Goal: Task Accomplishment & Management: Manage account settings

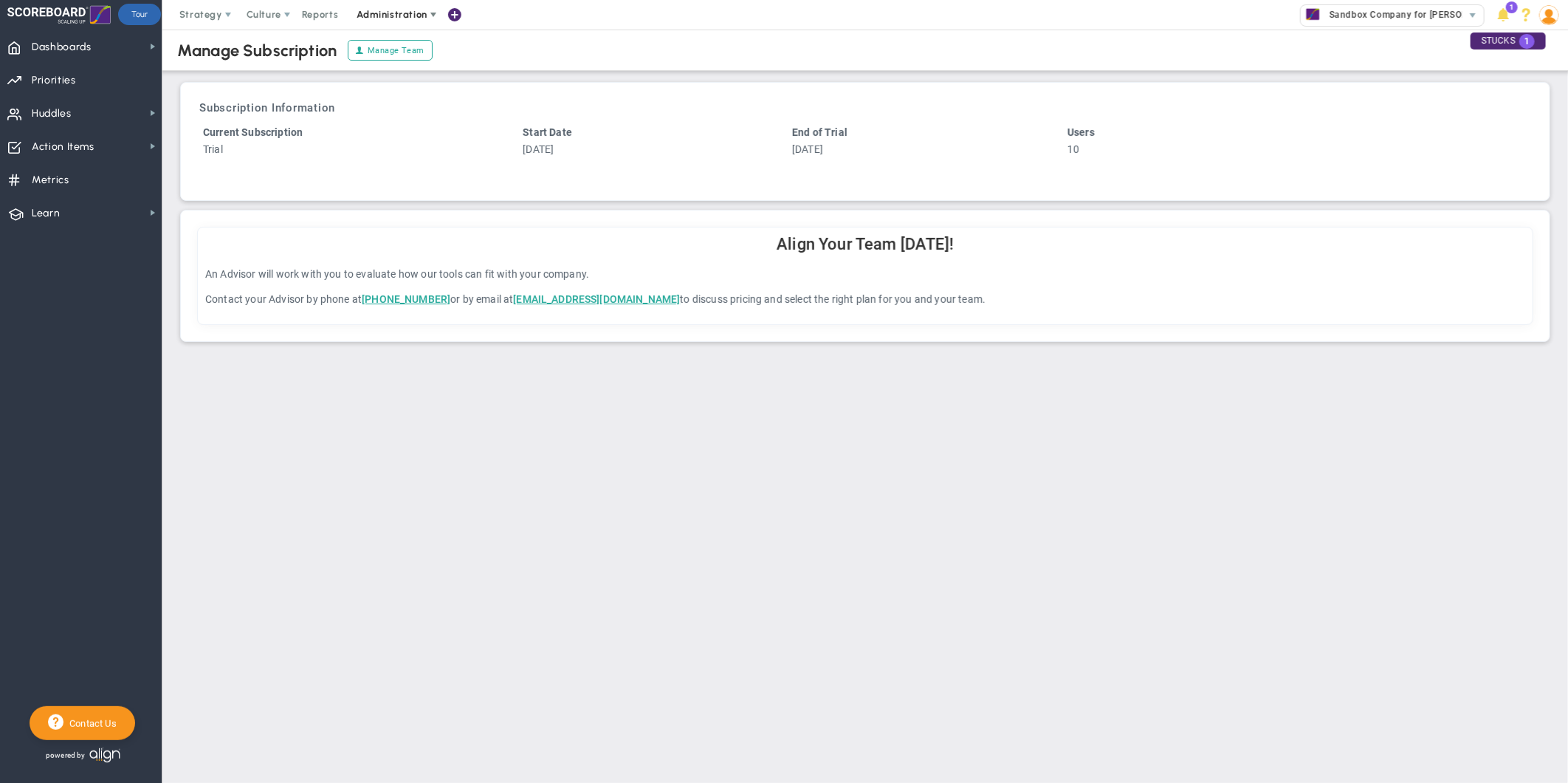
click at [420, 15] on span "Administration" at bounding box center [391, 15] width 71 height 11
click at [404, 47] on span "Manage Users" at bounding box center [407, 44] width 121 height 29
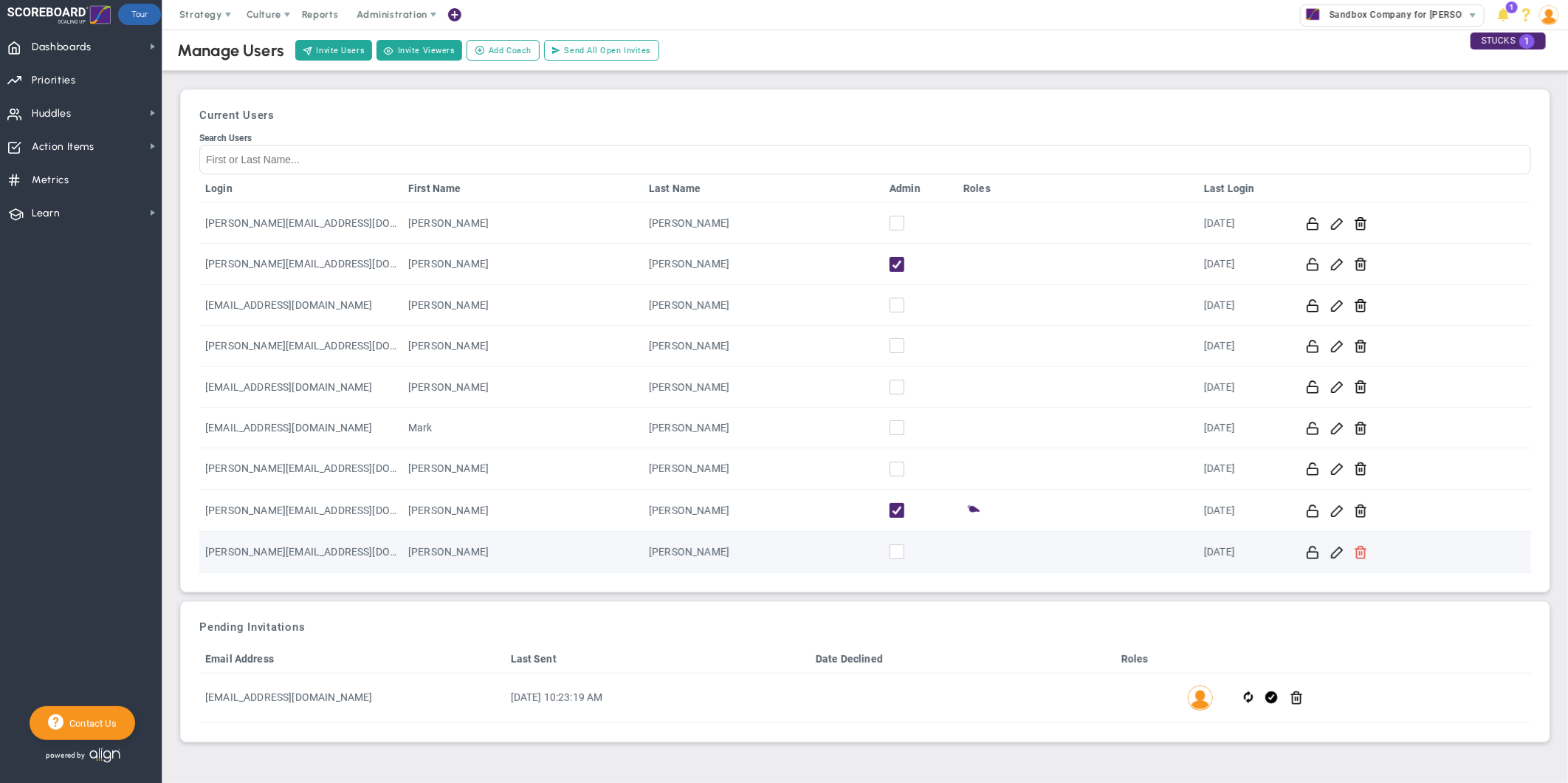
click at [1359, 553] on span at bounding box center [1360, 551] width 14 height 14
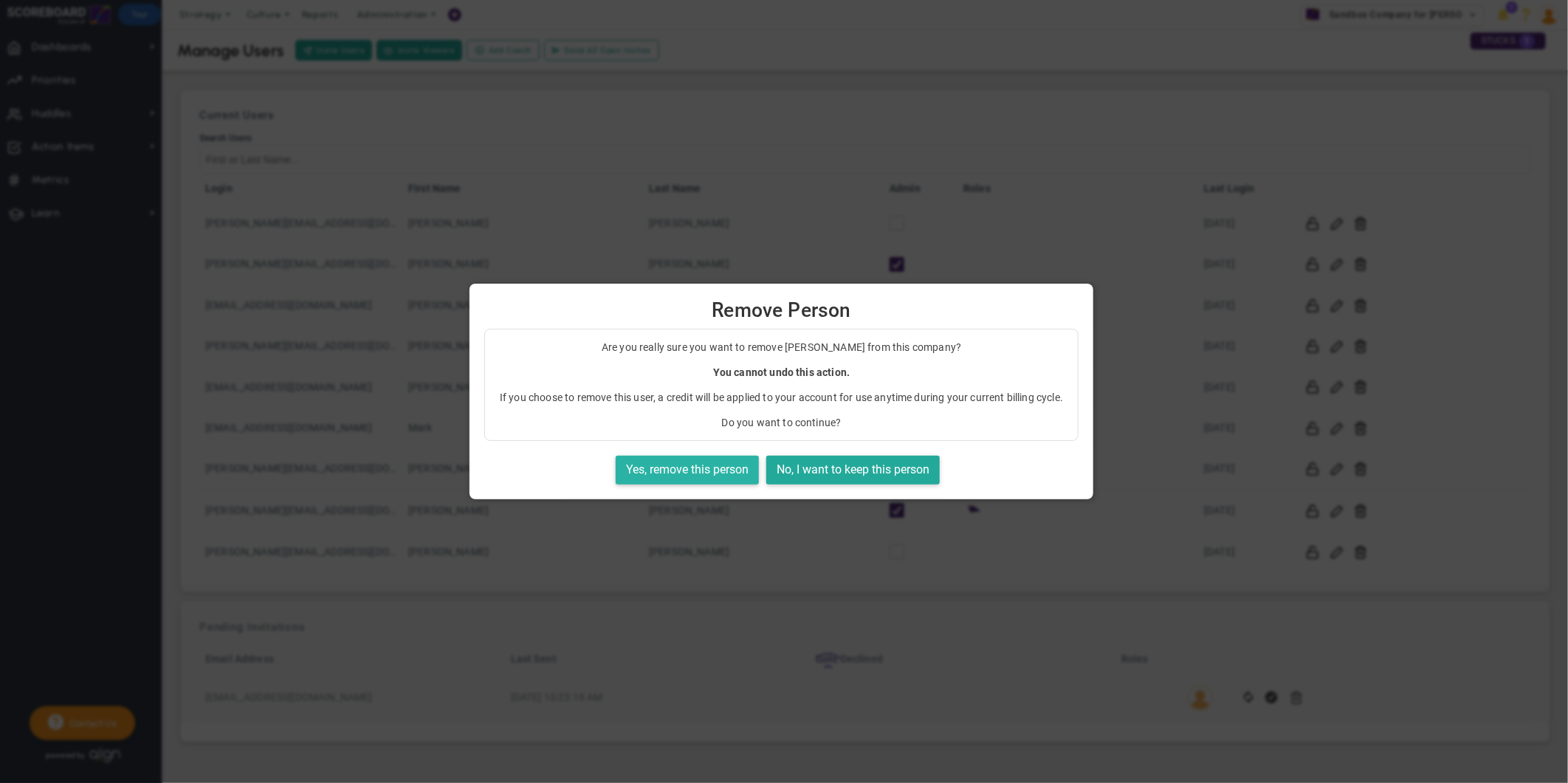
click at [718, 474] on button "Yes, remove this person" at bounding box center [687, 469] width 143 height 28
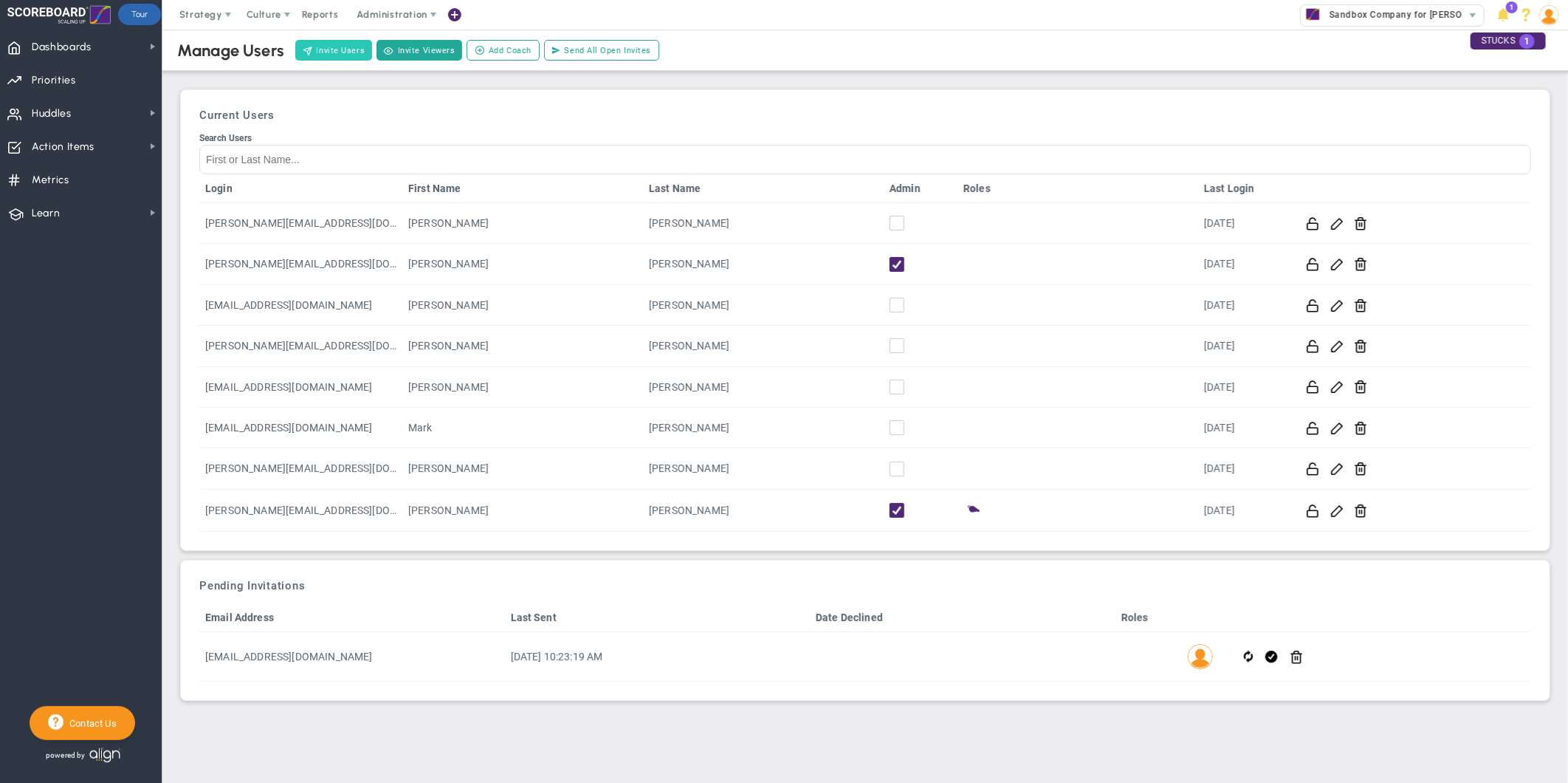
click at [340, 60] on button "Invite Users" at bounding box center [334, 50] width 77 height 21
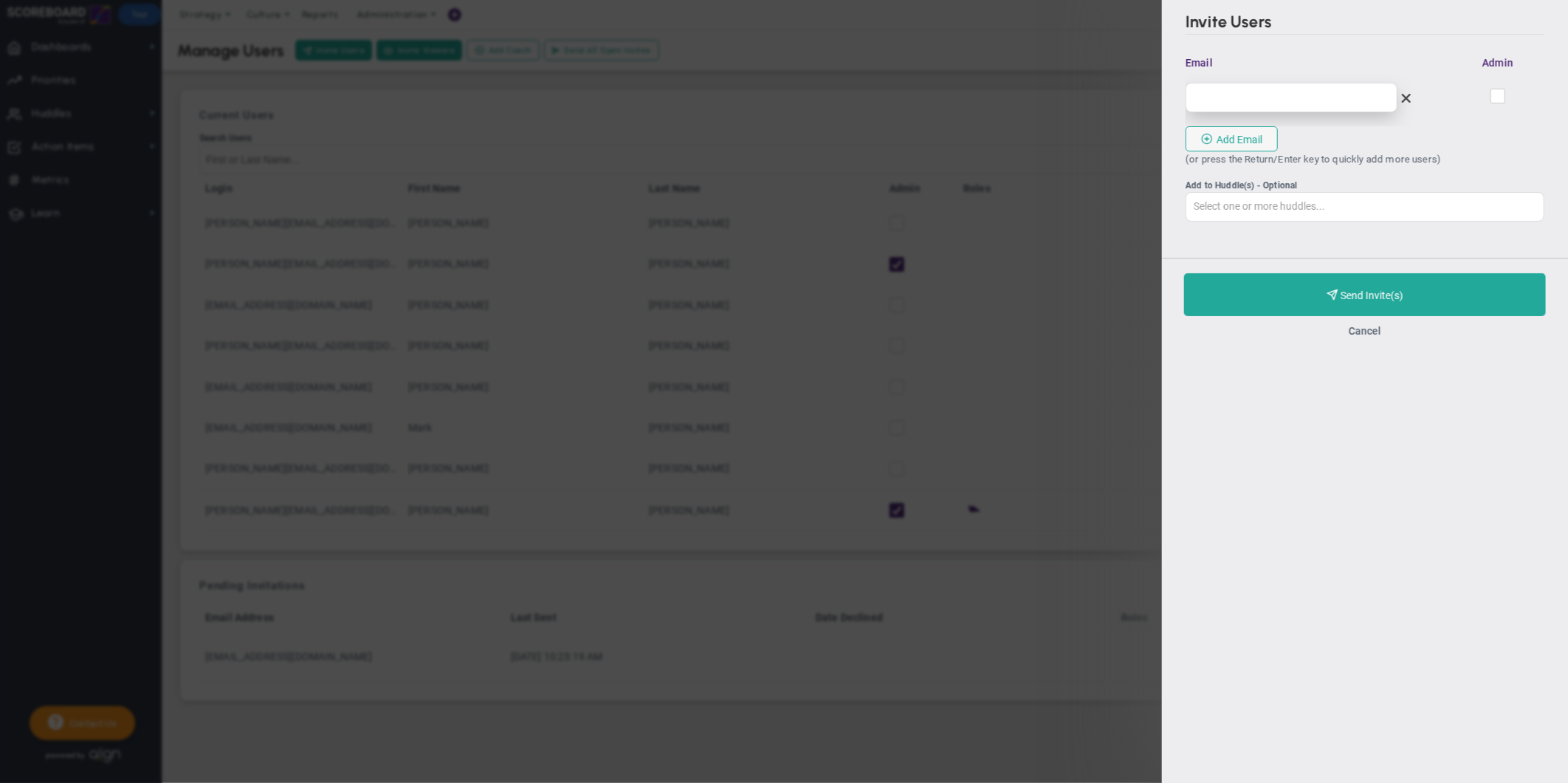
click at [1243, 98] on input "email" at bounding box center [1291, 97] width 212 height 29
click at [1368, 336] on button "Cancel" at bounding box center [1365, 330] width 32 height 12
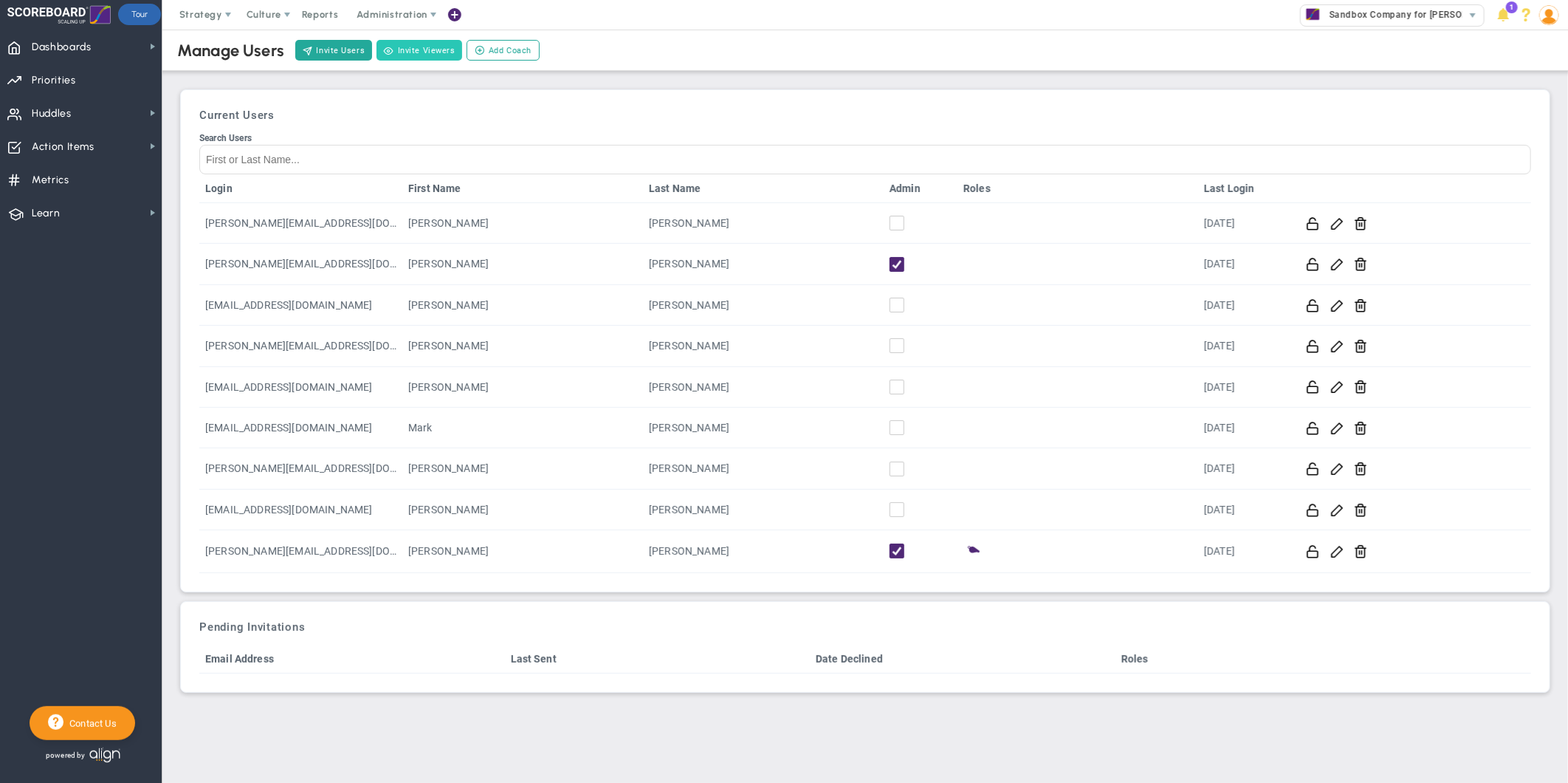
click at [427, 48] on button "Invite Viewers" at bounding box center [419, 50] width 85 height 21
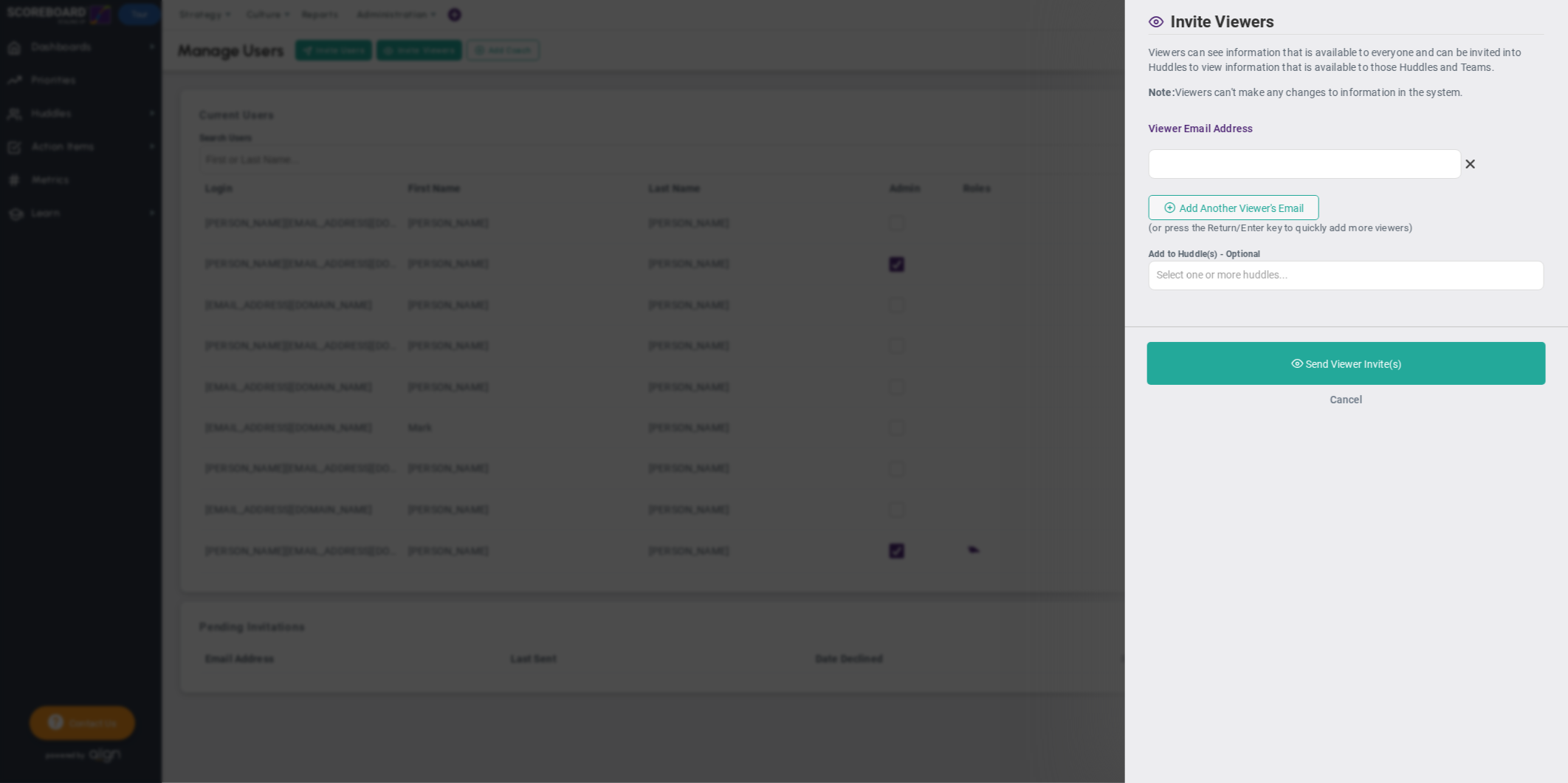
click at [1357, 403] on button "Cancel" at bounding box center [1346, 399] width 32 height 12
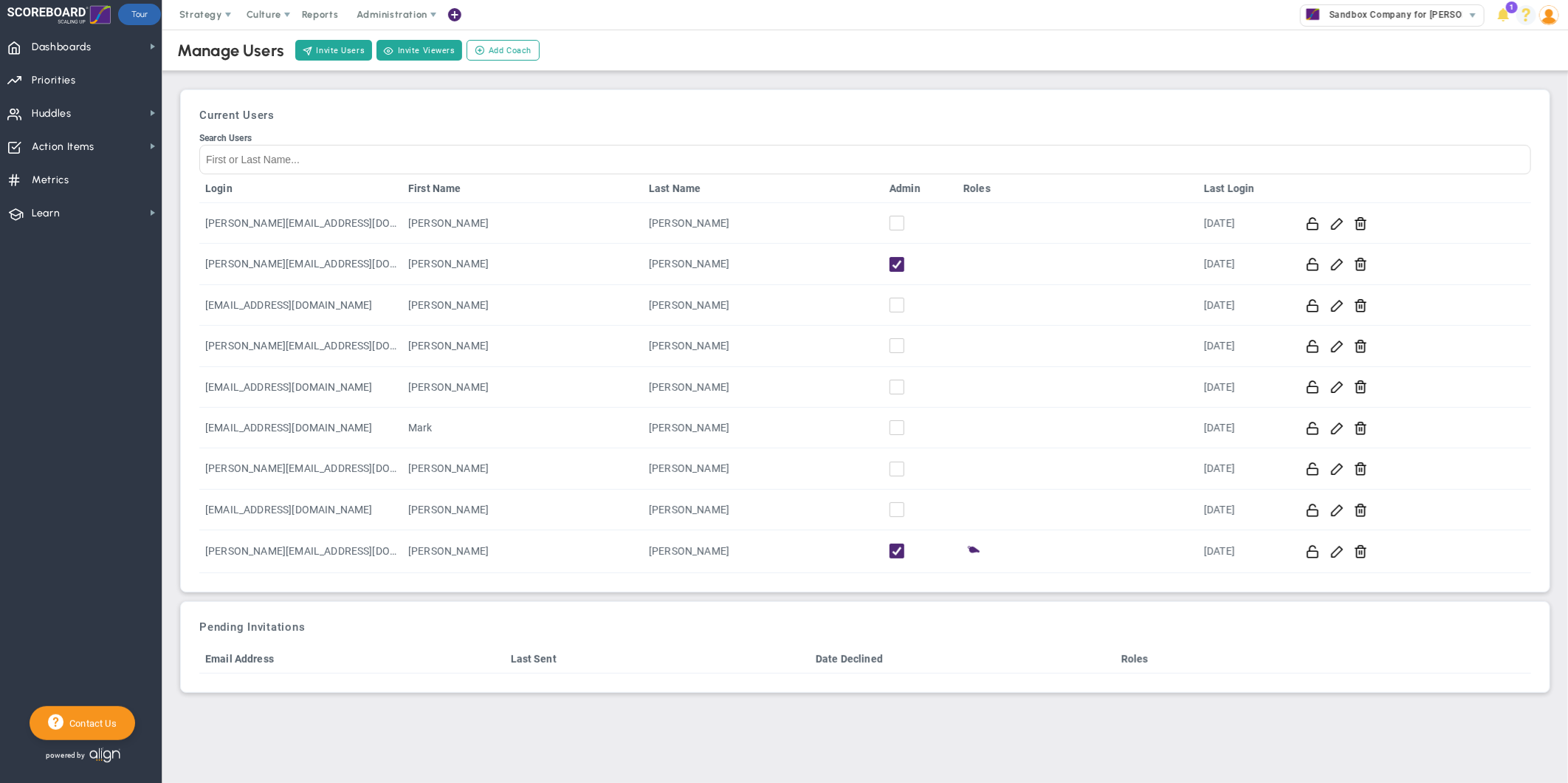
click at [1532, 23] on span at bounding box center [1526, 15] width 23 height 29
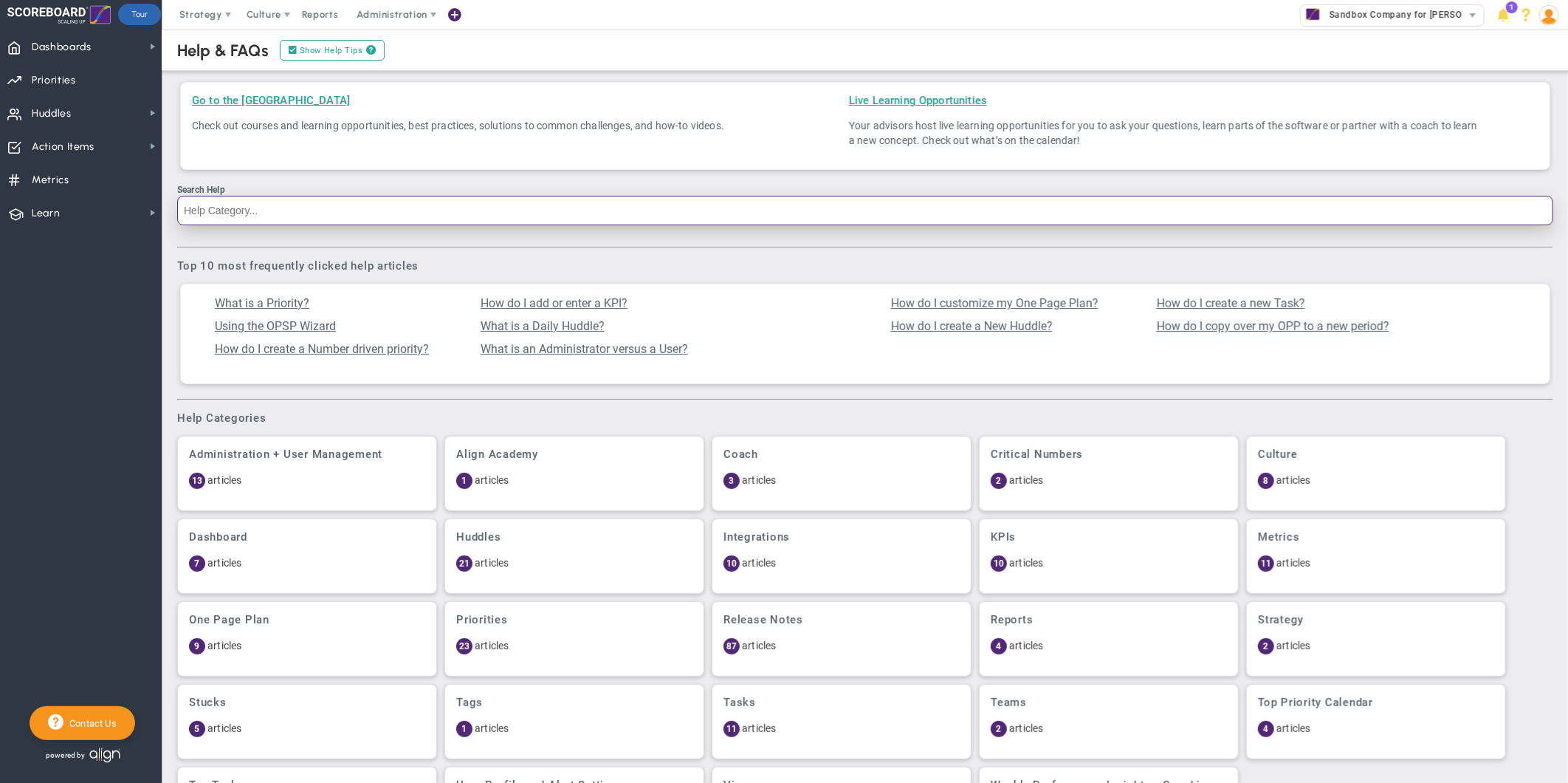
click at [484, 204] on input "Search Help" at bounding box center [865, 210] width 1376 height 29
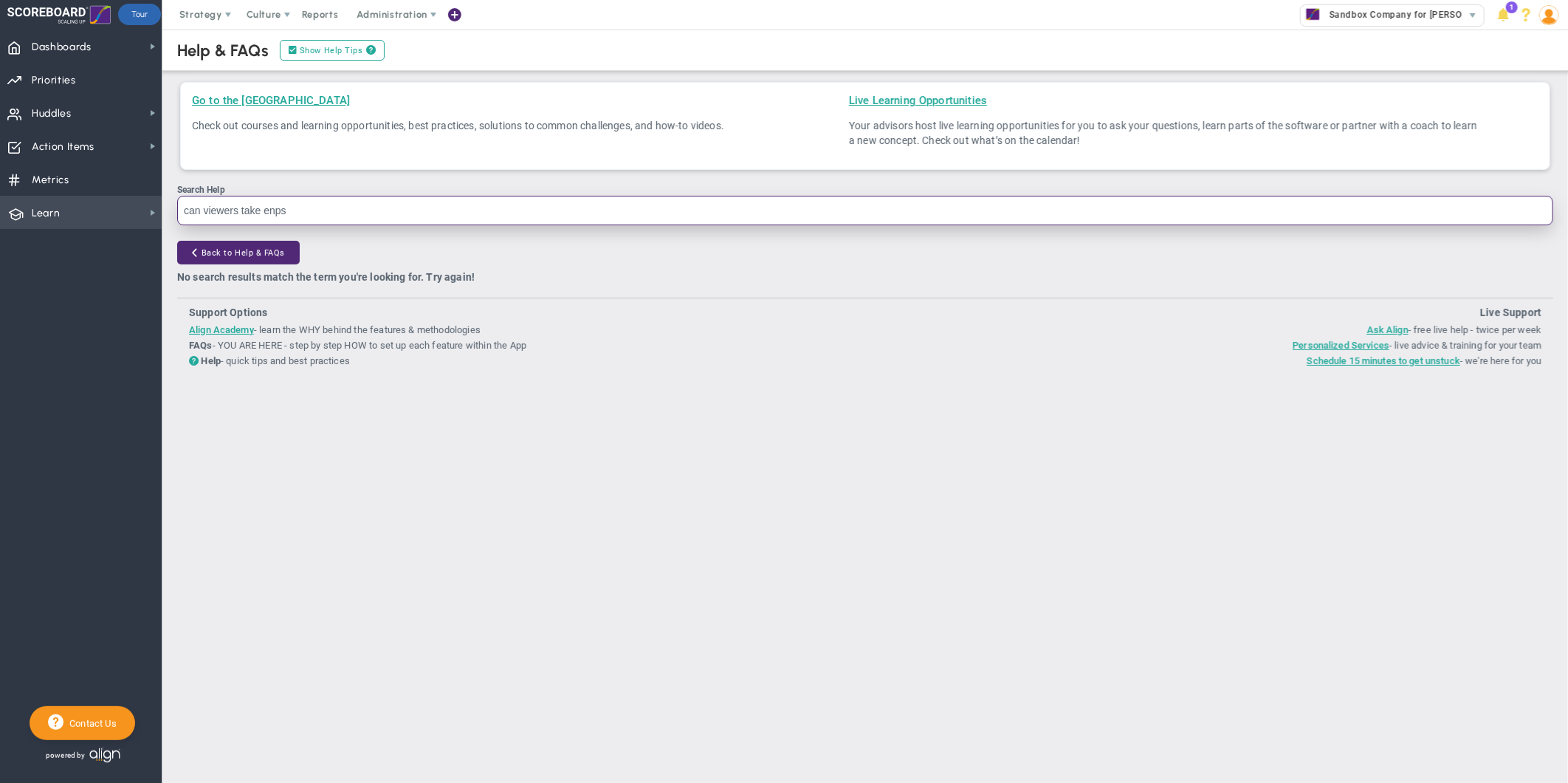
drag, startPoint x: 484, startPoint y: 204, endPoint x: 146, endPoint y: 204, distance: 338.0
click at [146, 204] on div "Dashboards Dashboards My Dashboard Company Dashboard ?" at bounding box center [784, 406] width 1568 height 754
type input "viewers"
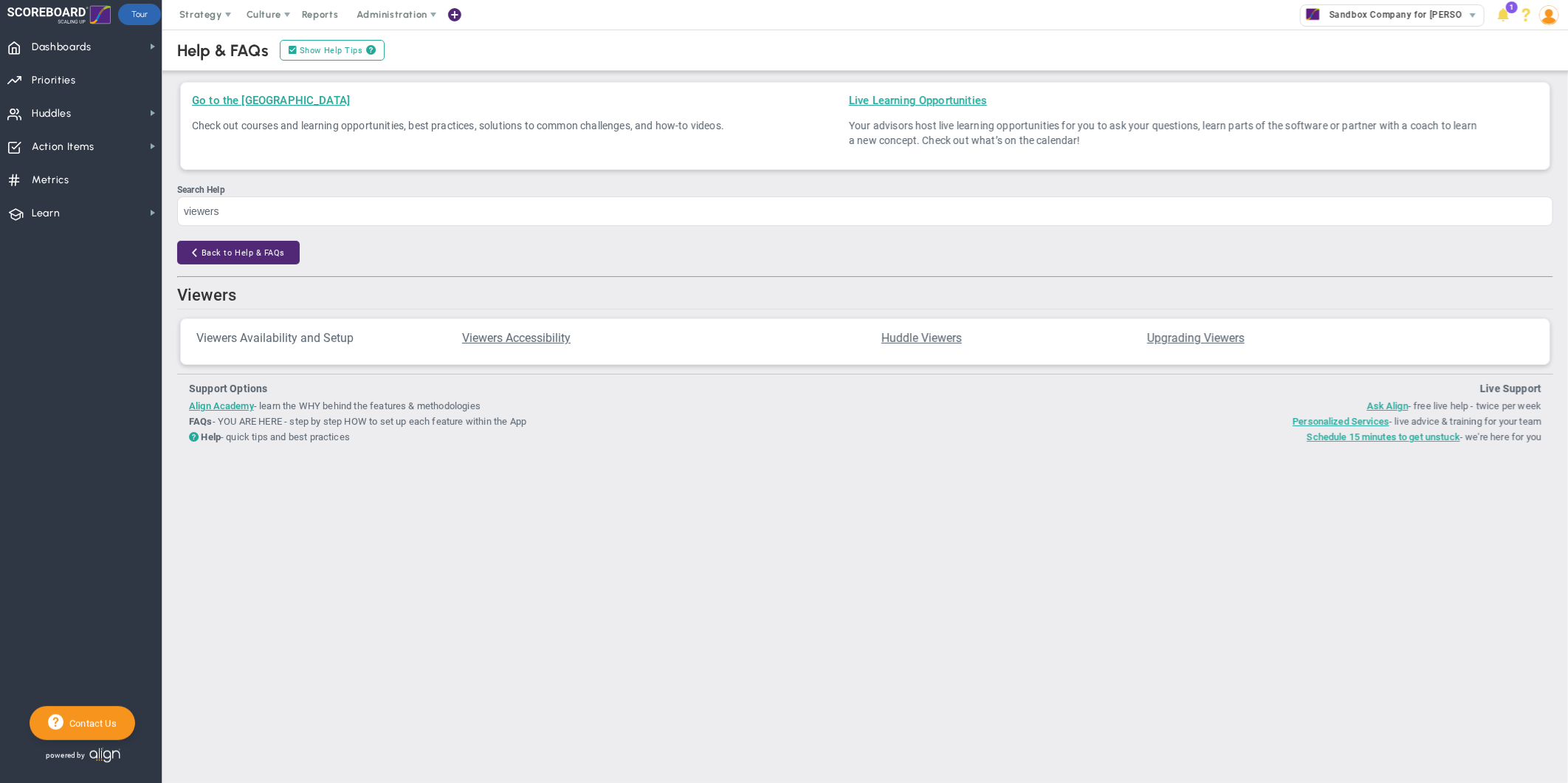
click at [244, 340] on span "Viewers Availability and Setup" at bounding box center [275, 337] width 158 height 14
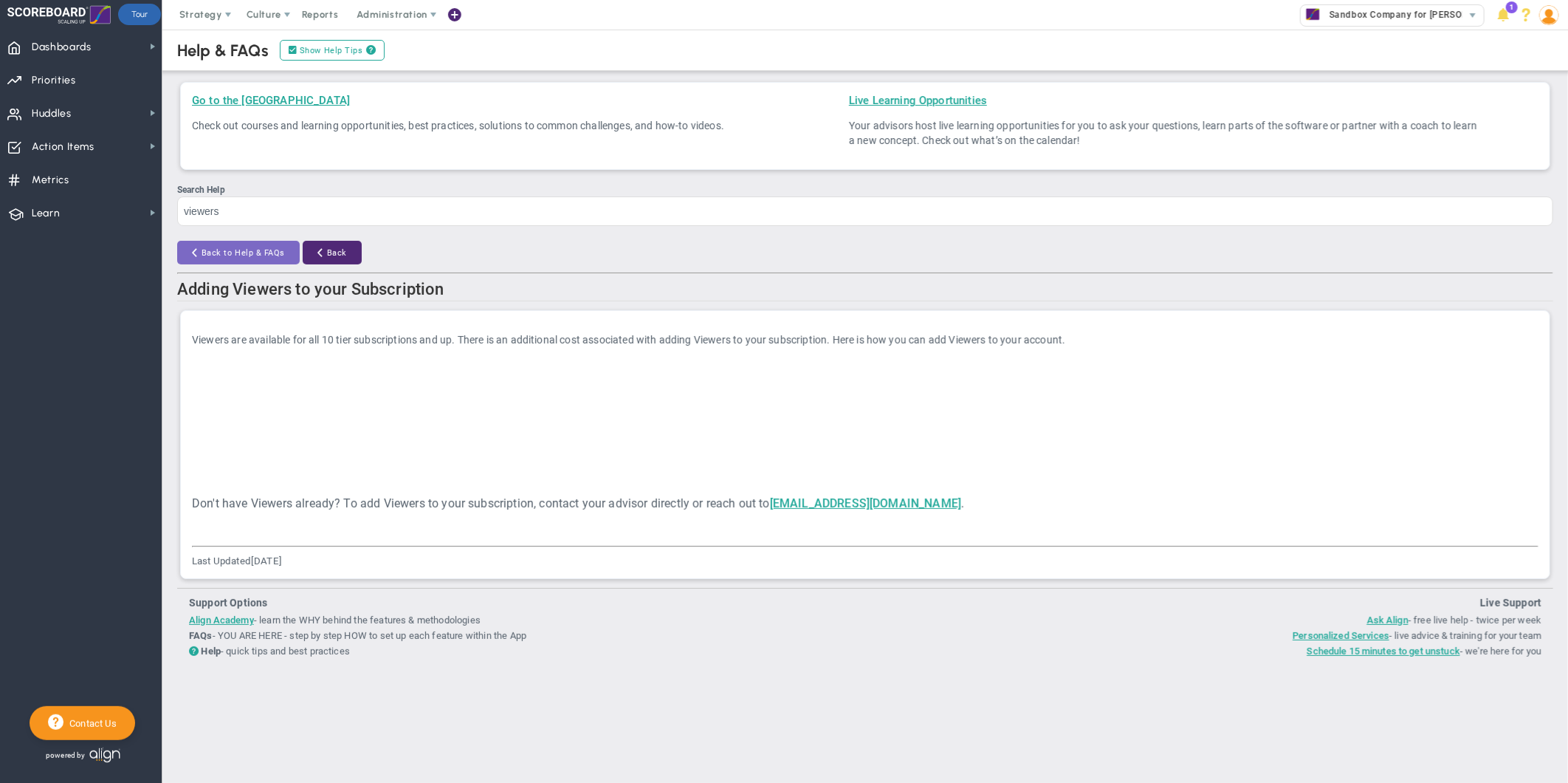
click at [196, 260] on button "Back to Help & FAQs" at bounding box center [238, 253] width 123 height 24
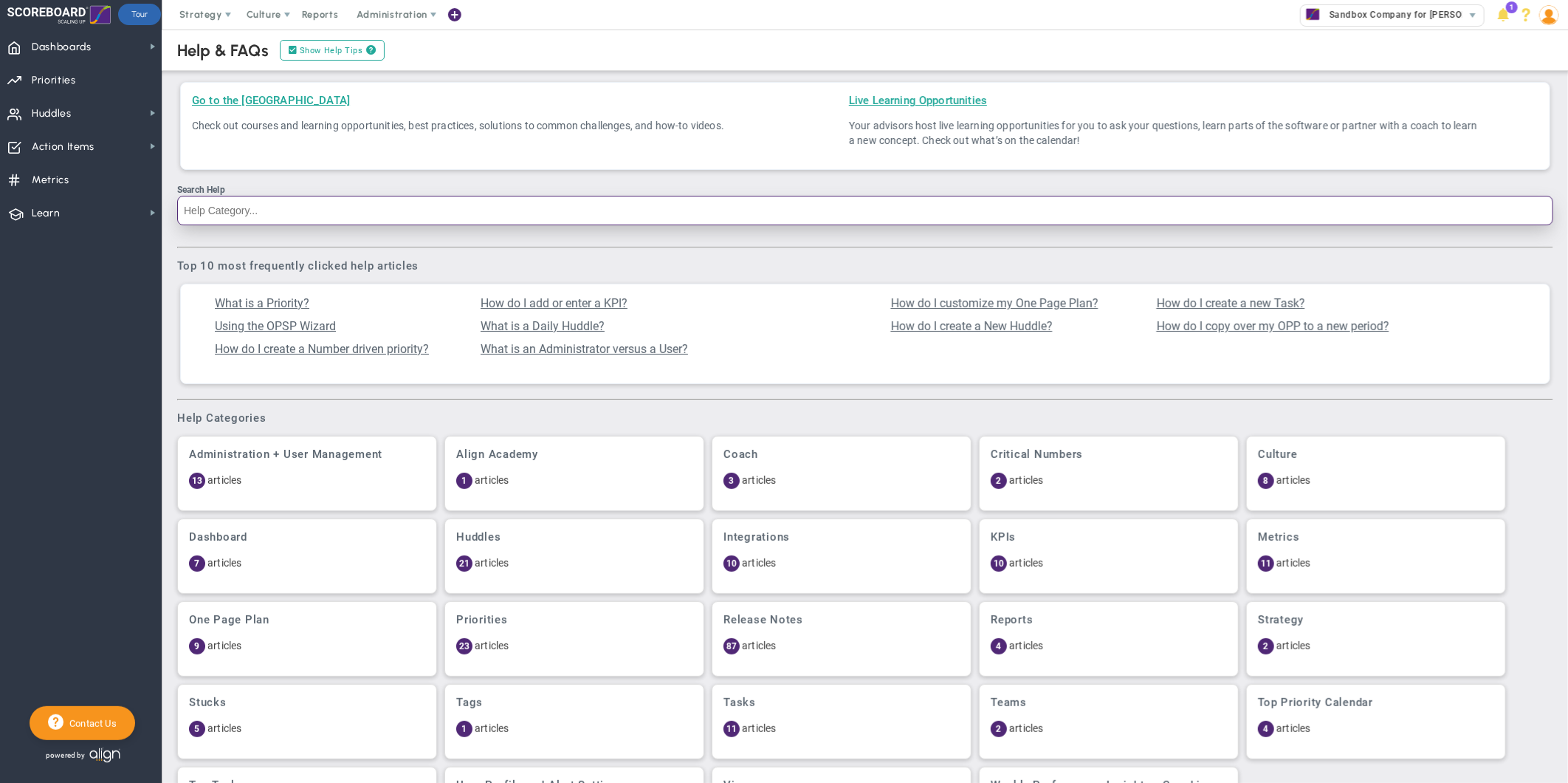
click at [276, 211] on input "Search Help" at bounding box center [865, 210] width 1376 height 29
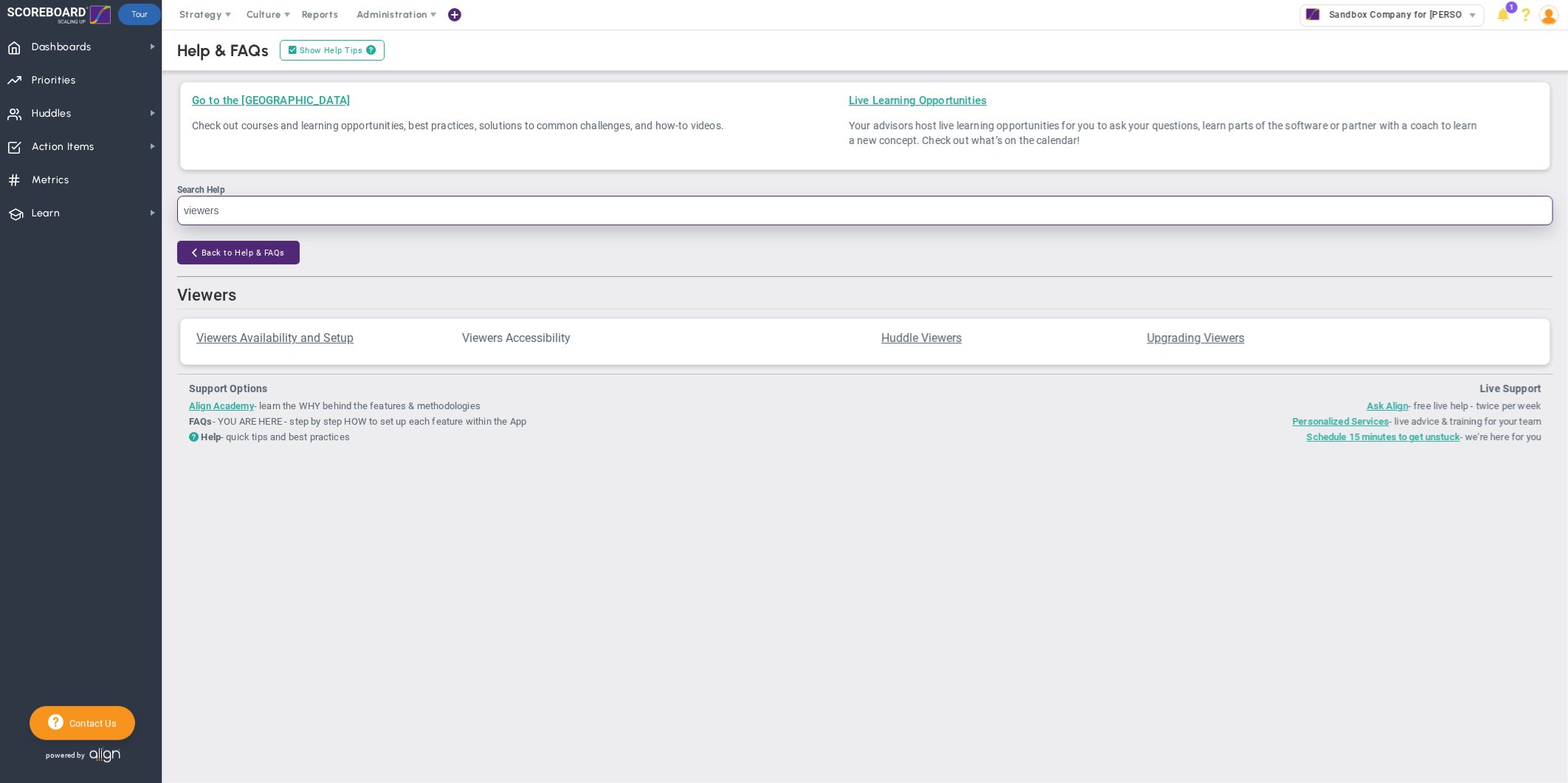
type input "viewers"
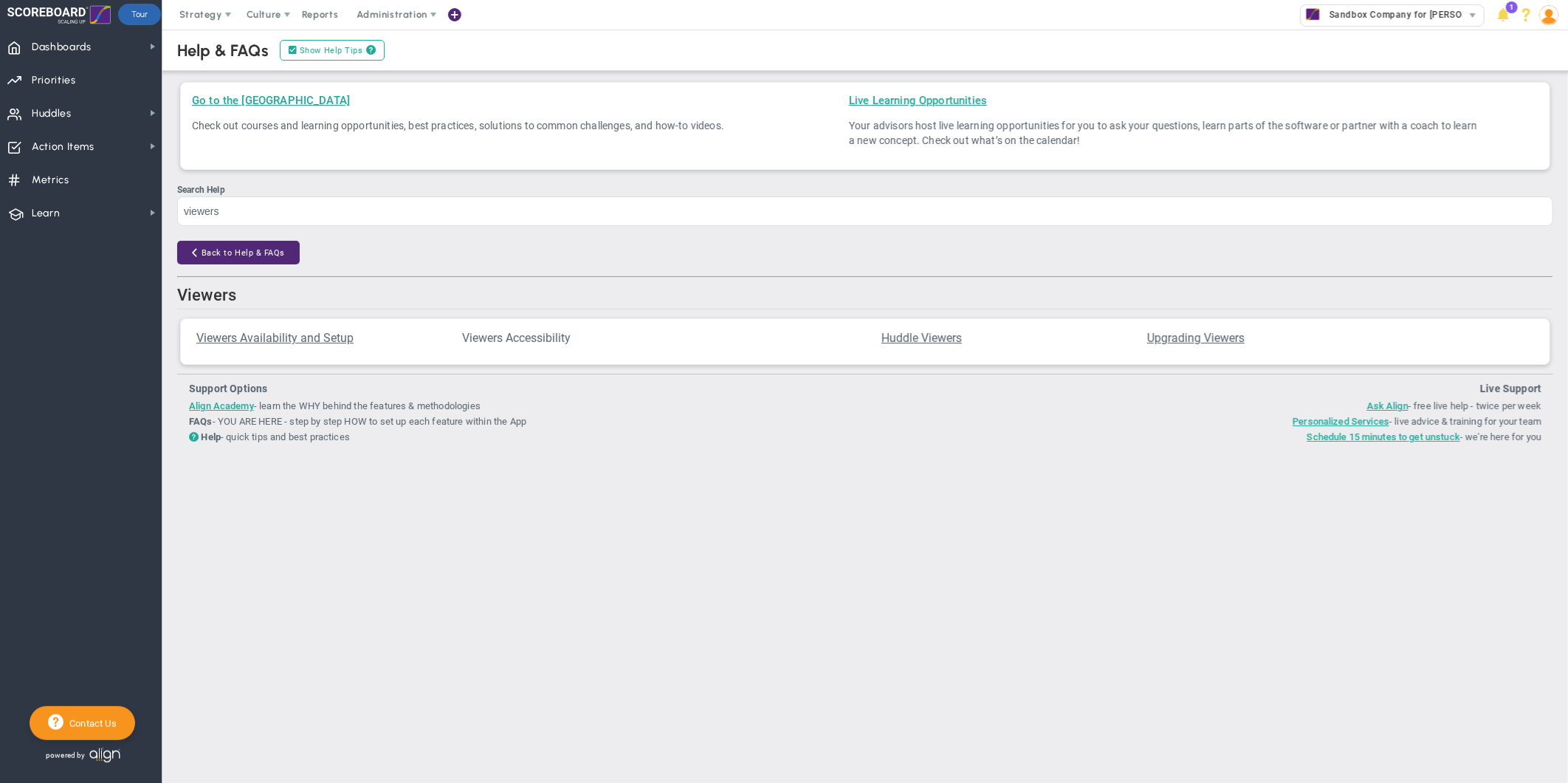
click at [537, 336] on span "Viewers Accessibility" at bounding box center [516, 337] width 108 height 14
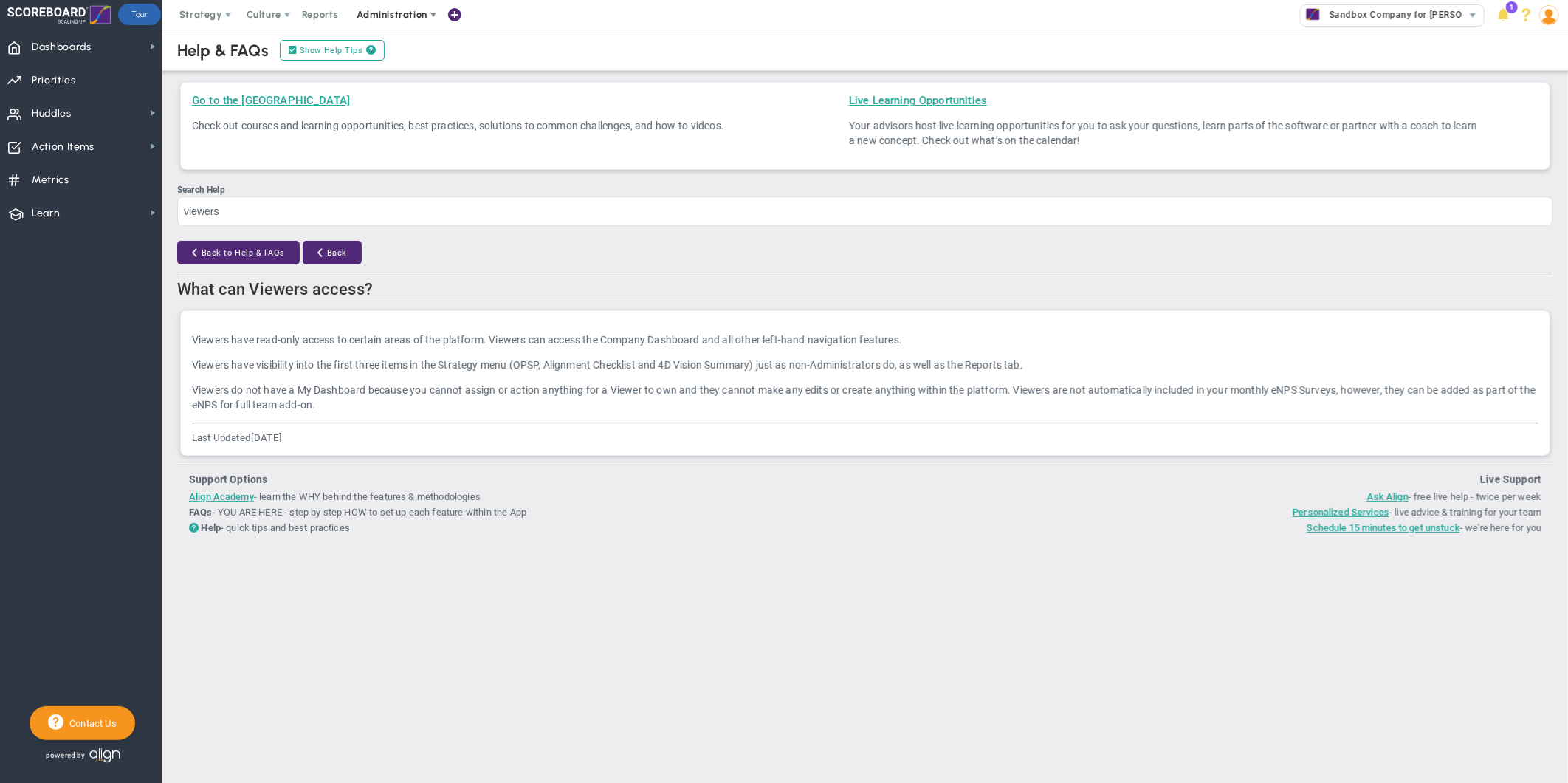
click at [428, 11] on span at bounding box center [433, 15] width 12 height 12
click at [432, 17] on span at bounding box center [433, 15] width 12 height 12
click at [395, 44] on span "Manage Users" at bounding box center [407, 44] width 121 height 29
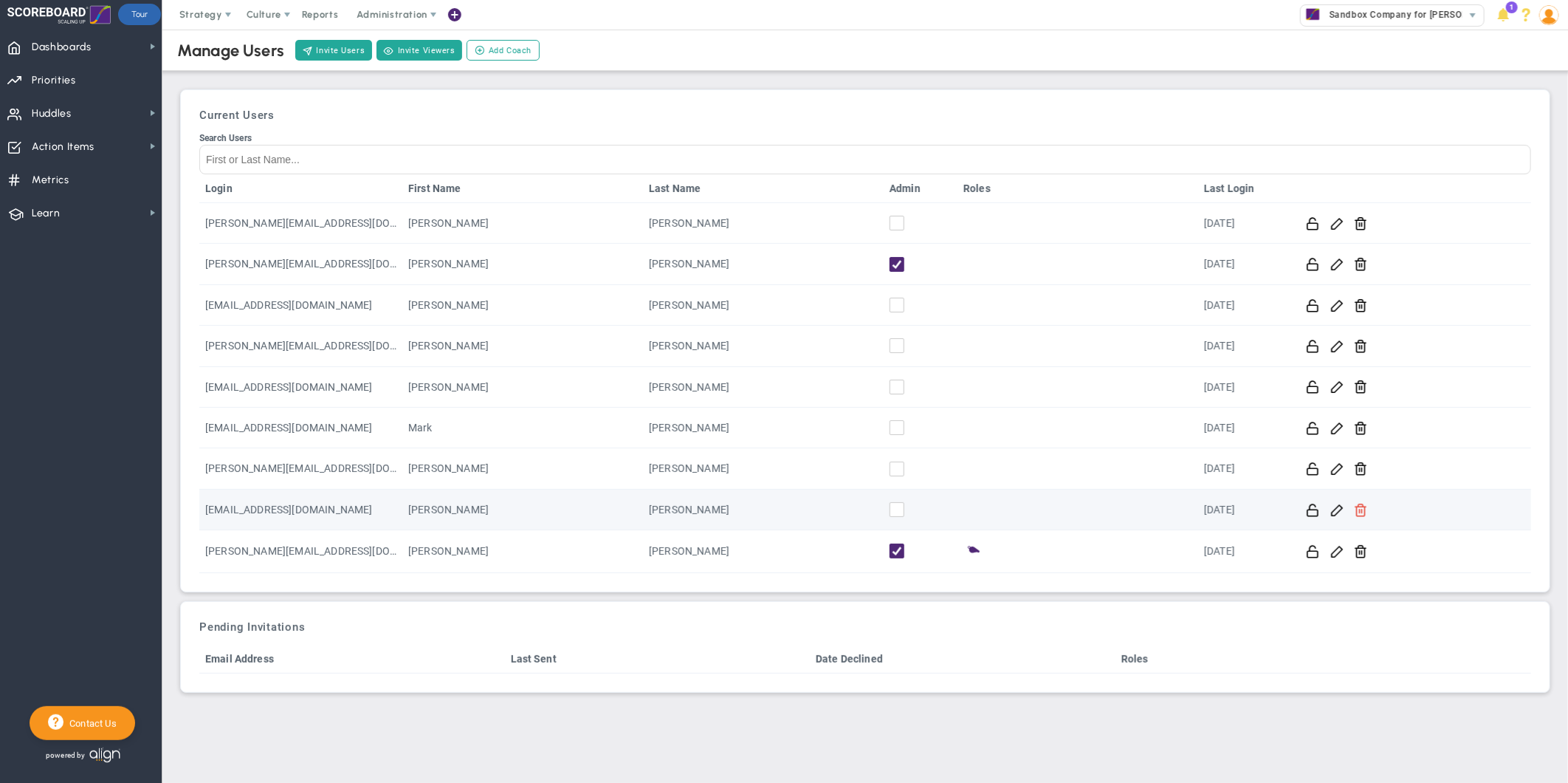
click at [1364, 513] on span at bounding box center [1360, 509] width 14 height 14
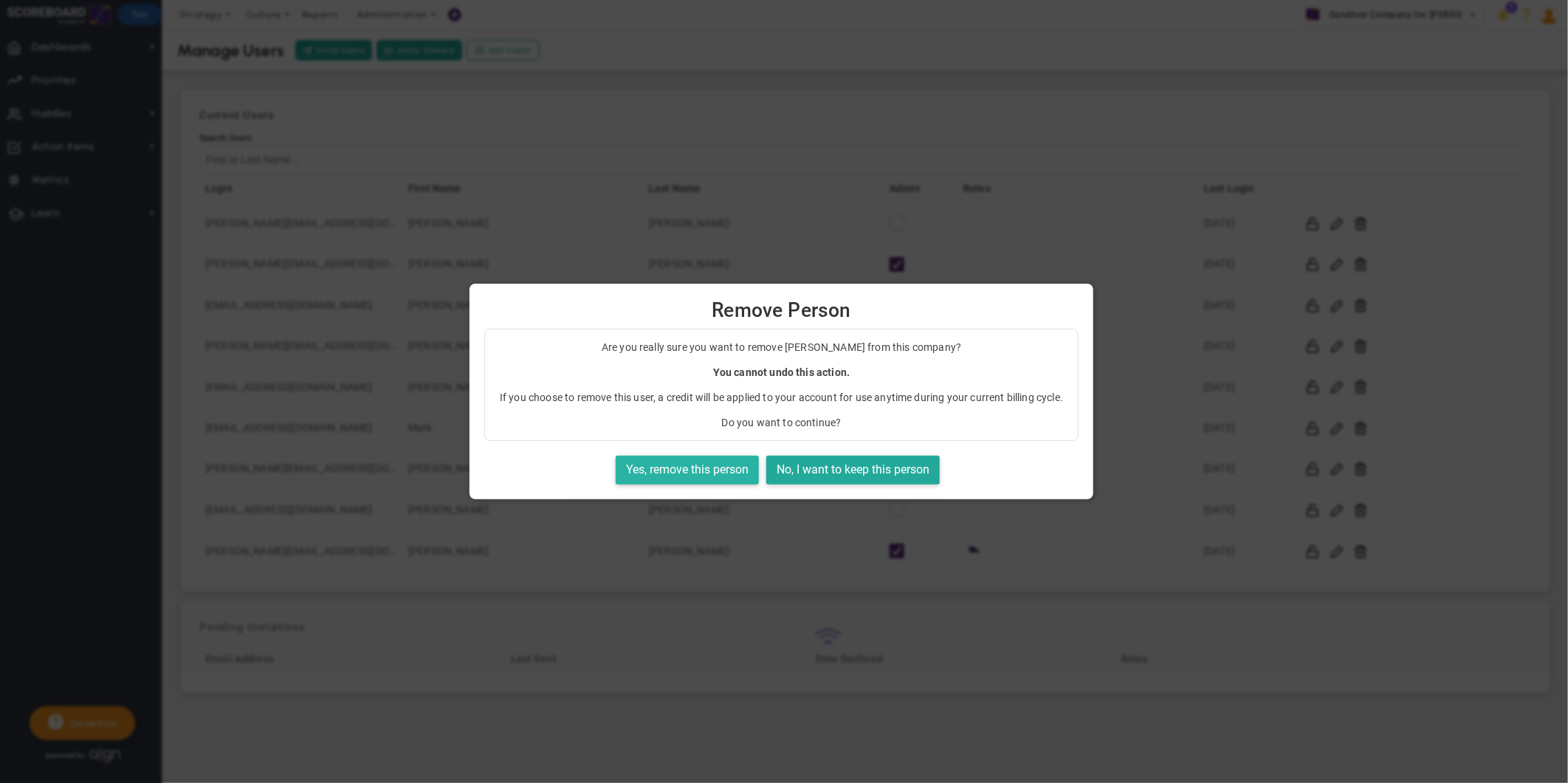
click at [717, 469] on button "Yes, remove this person" at bounding box center [687, 469] width 143 height 28
